Goal: Information Seeking & Learning: Learn about a topic

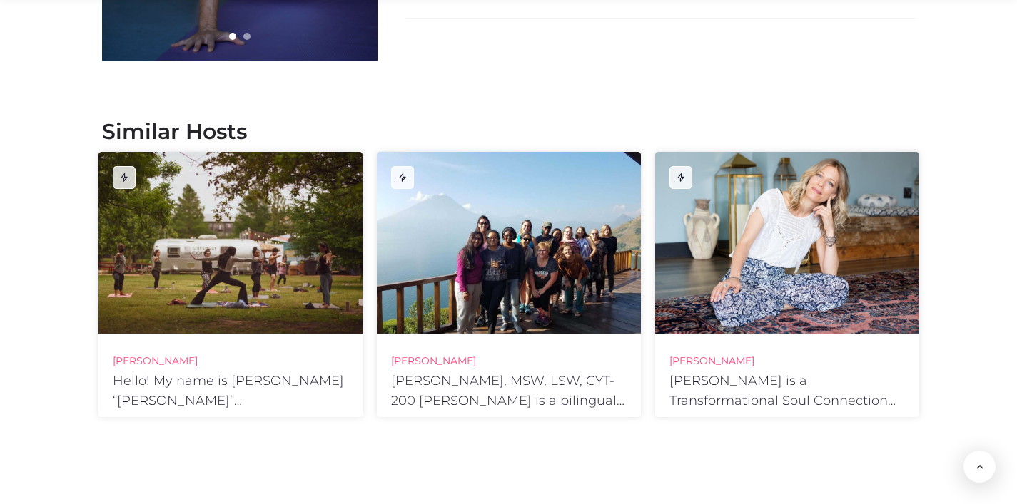
scroll to position [1862, 0]
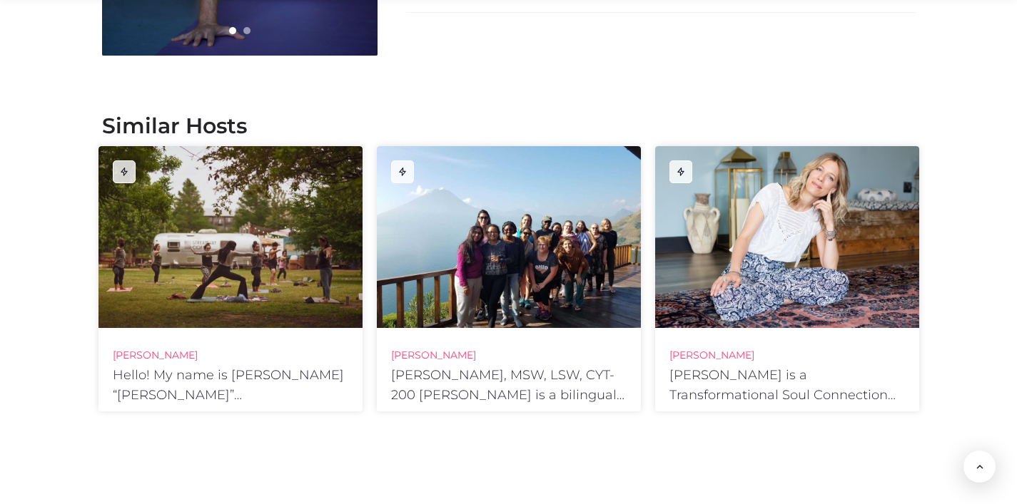
click at [263, 243] on div at bounding box center [230, 237] width 264 height 182
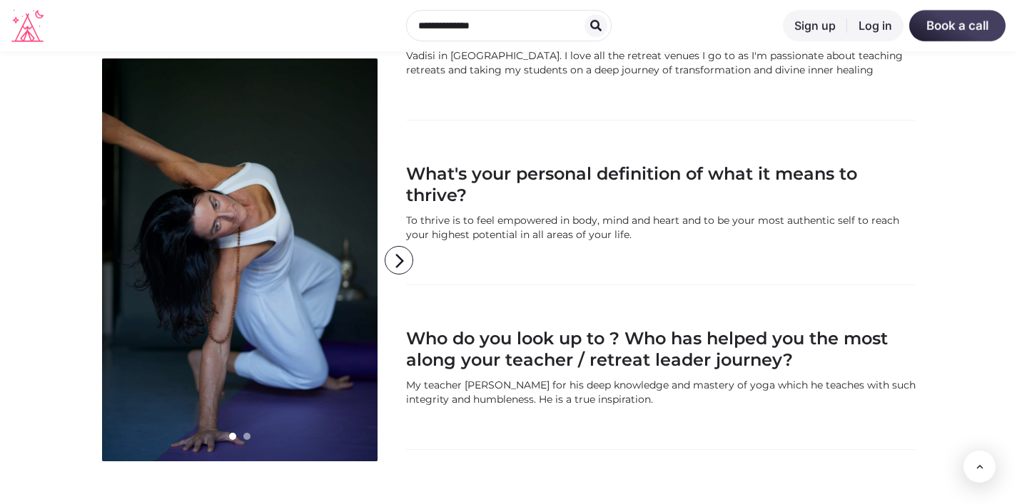
scroll to position [1392, 0]
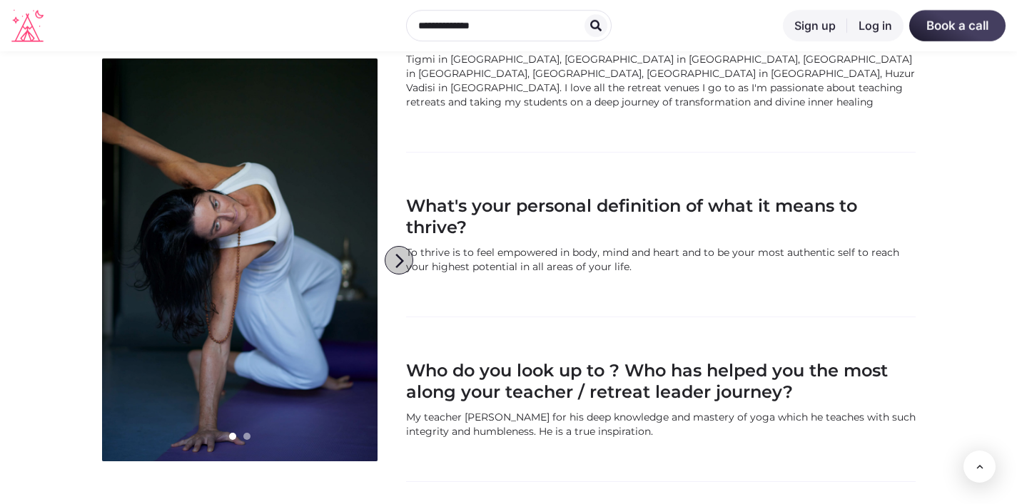
click at [398, 264] on icon "arrow_forward_ios" at bounding box center [399, 261] width 29 height 29
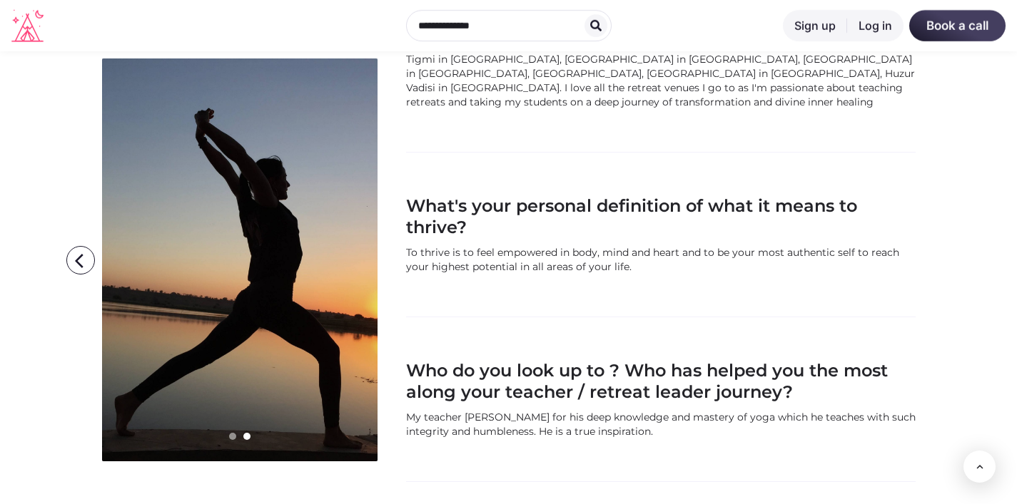
click at [398, 264] on icon "arrow_forward_ios" at bounding box center [399, 261] width 29 height 29
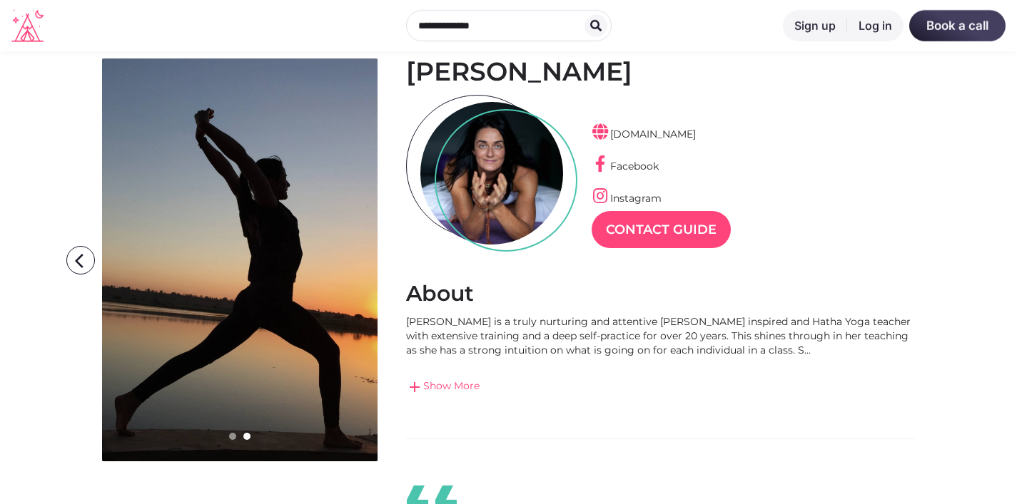
scroll to position [78, 0]
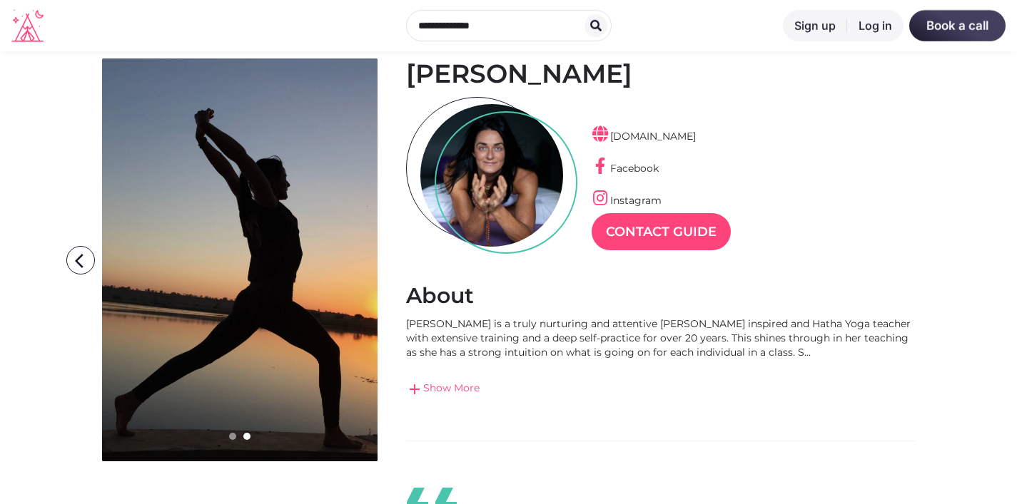
click at [444, 391] on link "add Show More" at bounding box center [660, 389] width 509 height 17
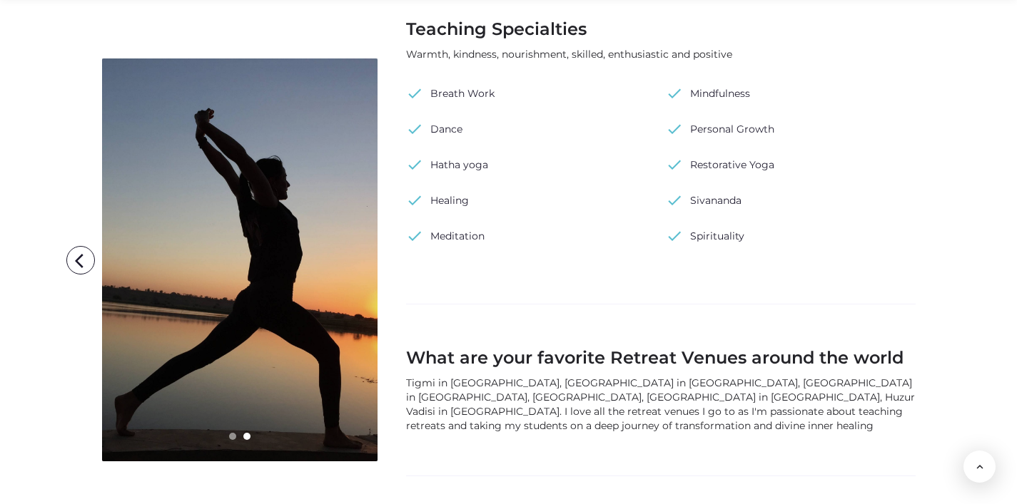
scroll to position [1285, 0]
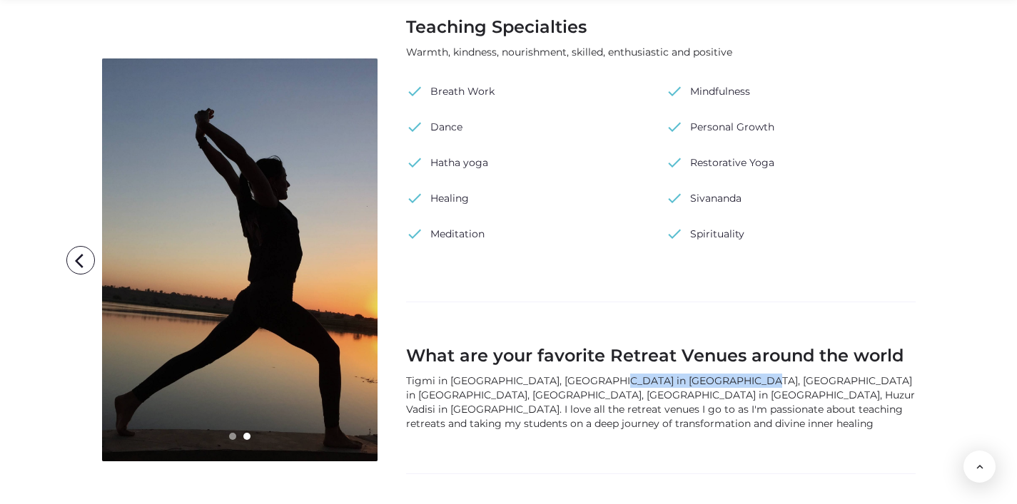
drag, startPoint x: 586, startPoint y: 364, endPoint x: 713, endPoint y: 364, distance: 127.0
click at [713, 374] on div "Tigmi in Morocco, Suryalila in Spain, Banyan Tree in Goa, India, Finca Avedin i…" at bounding box center [660, 402] width 509 height 57
copy div "Banyan Tree in Goa, India"
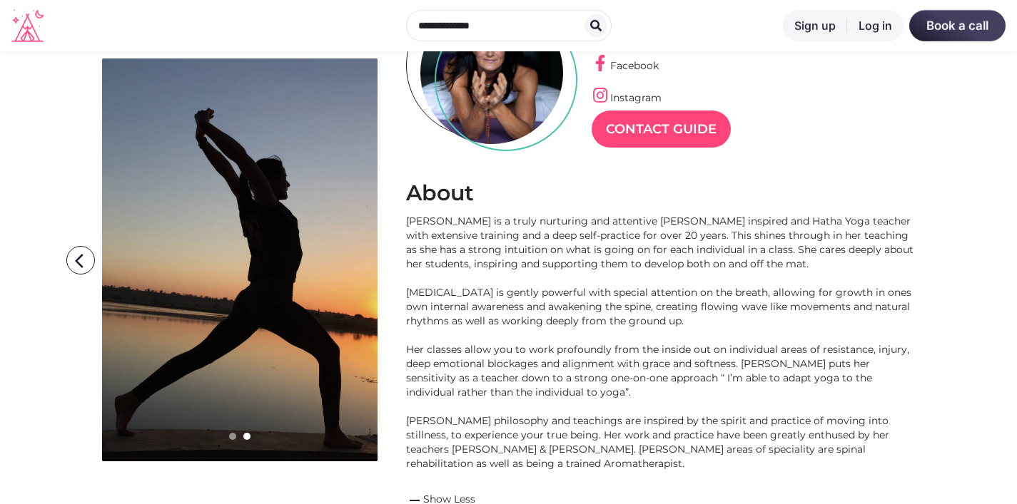
scroll to position [0, 0]
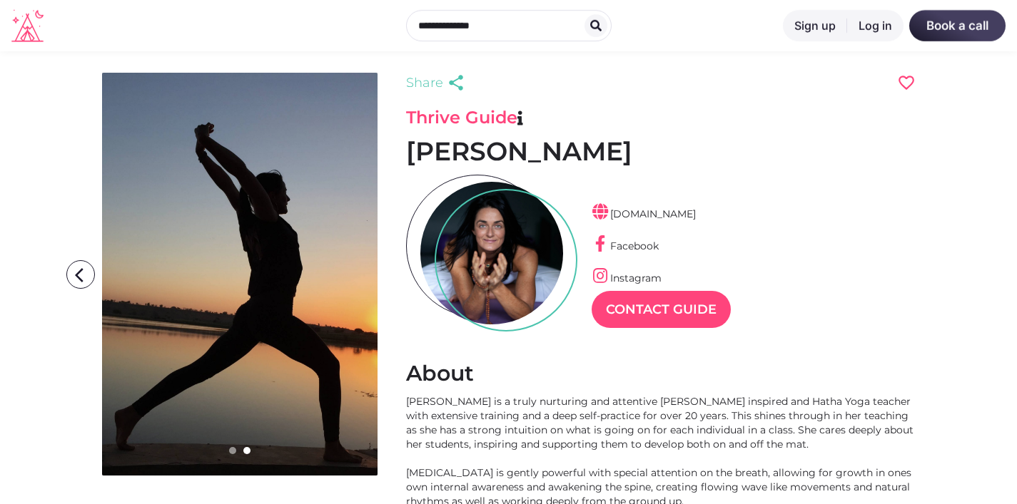
click at [477, 266] on div at bounding box center [491, 253] width 143 height 143
click at [74, 275] on icon "arrow_back_ios" at bounding box center [83, 275] width 29 height 29
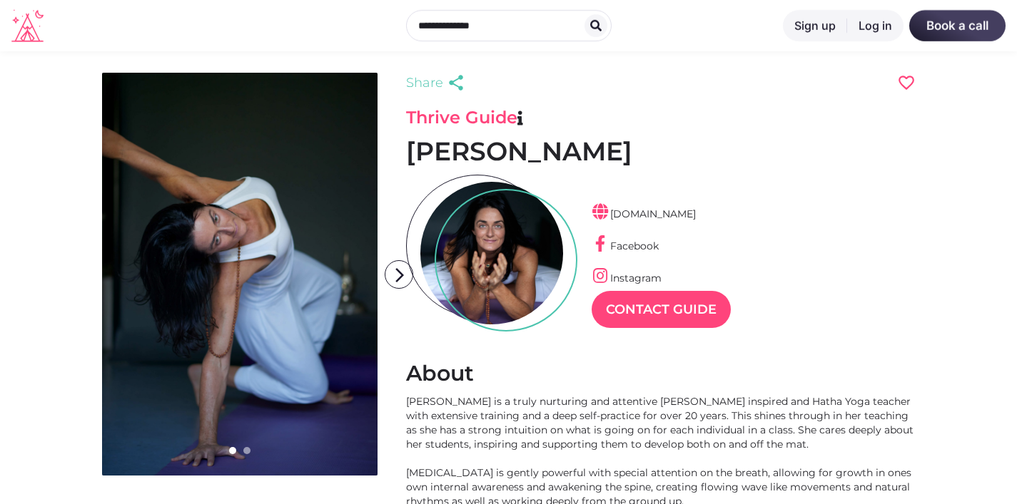
click at [74, 275] on icon "arrow_back_ios" at bounding box center [83, 275] width 29 height 29
click at [394, 275] on icon "arrow_forward_ios" at bounding box center [399, 275] width 29 height 29
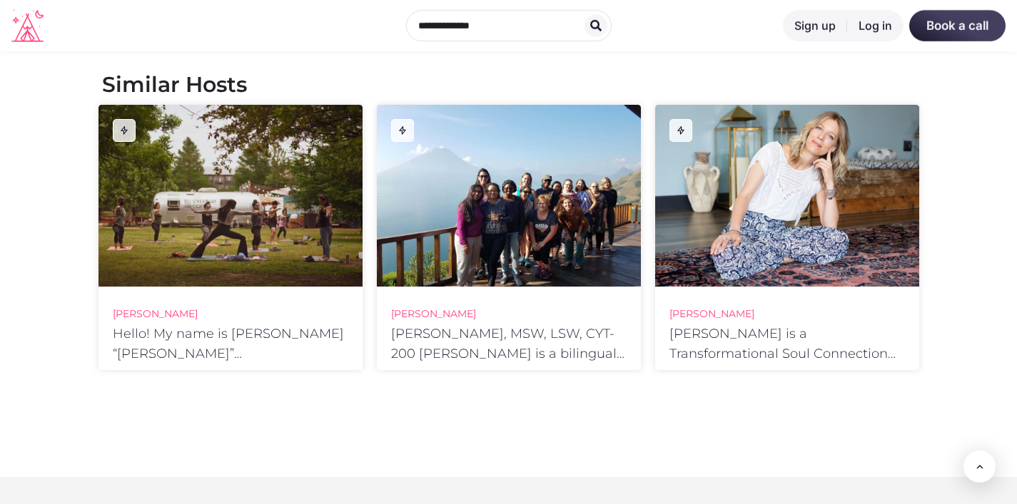
scroll to position [2080, 0]
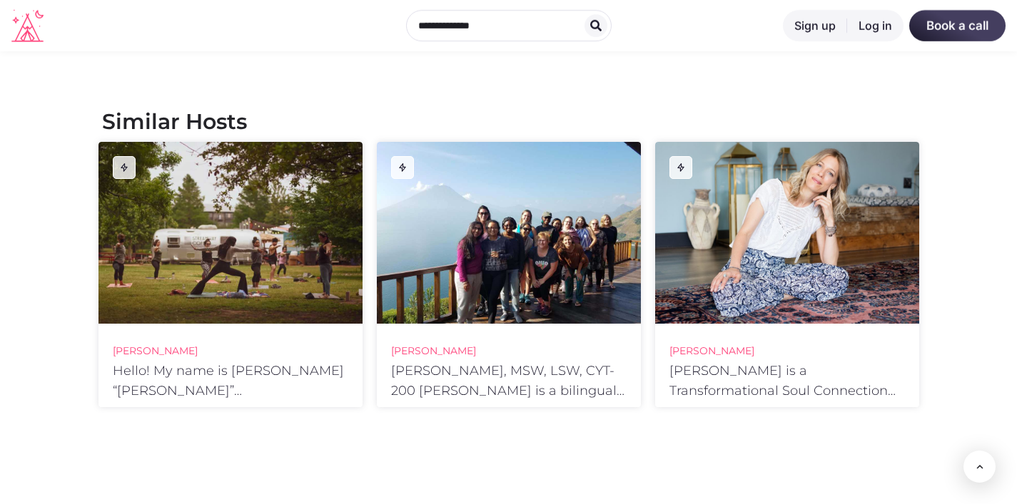
click at [246, 211] on div at bounding box center [230, 233] width 264 height 182
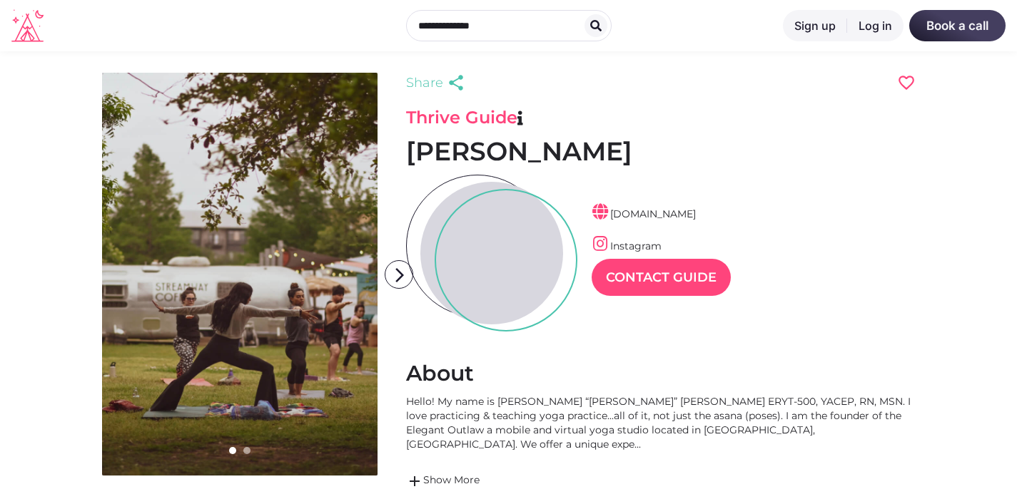
scroll to position [34, 62]
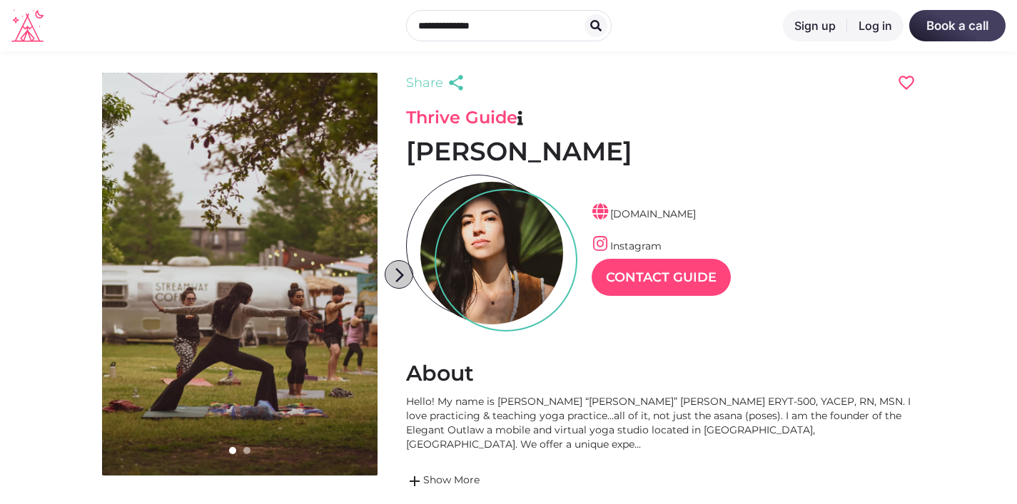
click at [399, 270] on icon "arrow_forward_ios" at bounding box center [399, 275] width 29 height 29
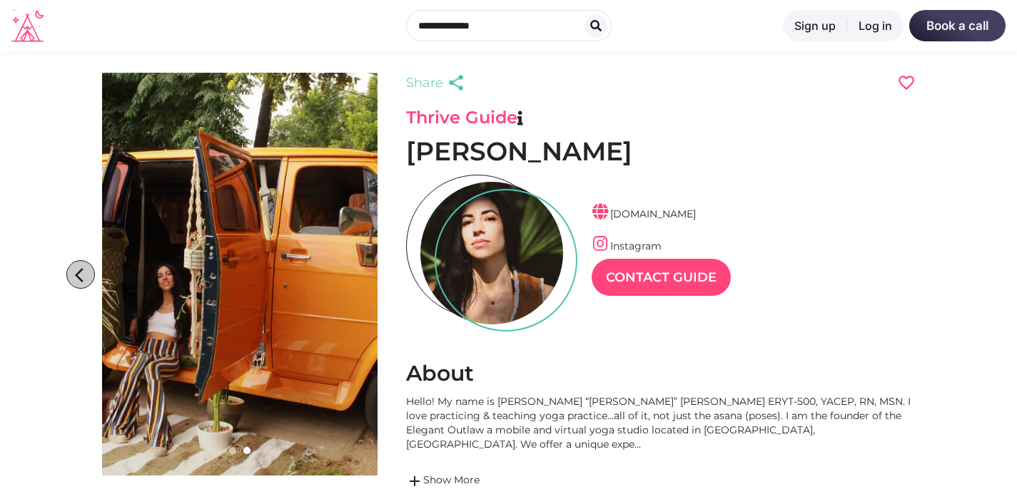
click at [81, 283] on icon "arrow_back_ios" at bounding box center [83, 275] width 29 height 29
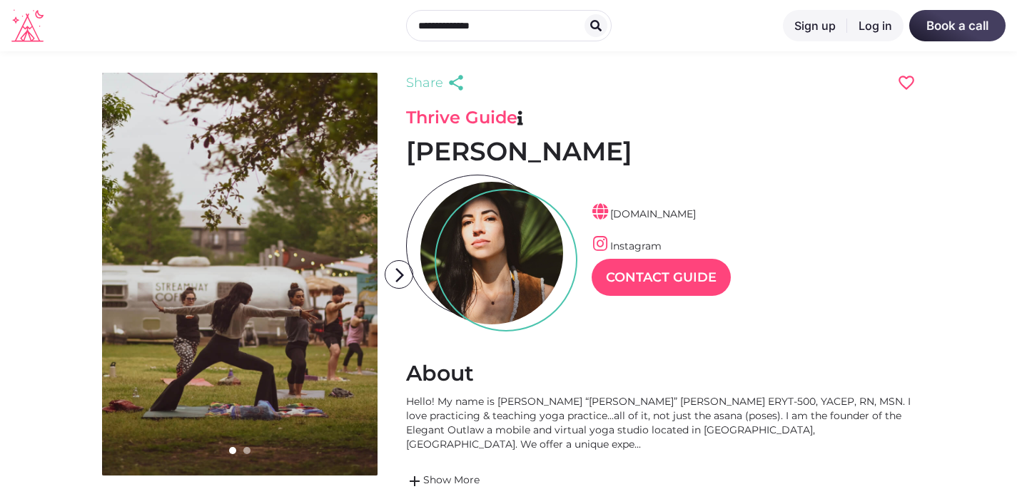
scroll to position [34, 62]
click at [393, 282] on icon "arrow_forward_ios" at bounding box center [399, 275] width 29 height 29
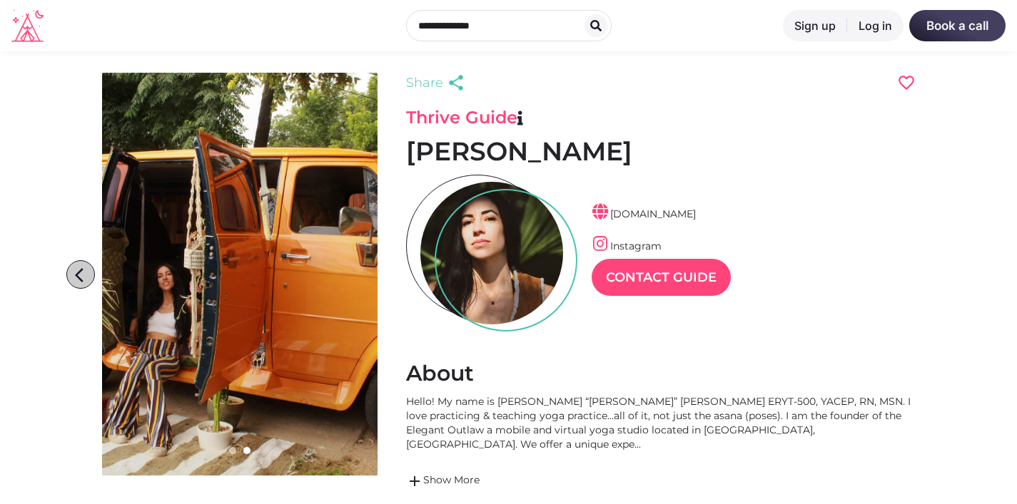
click at [77, 273] on icon "arrow_back_ios" at bounding box center [83, 275] width 29 height 29
